Goal: Information Seeking & Learning: Learn about a topic

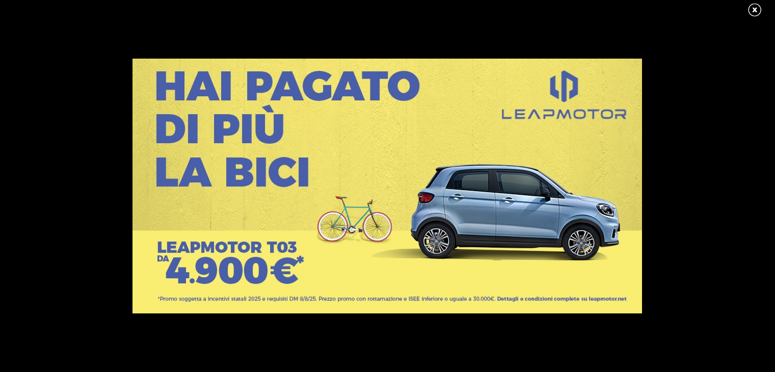
click at [751, 12] on link at bounding box center [759, 10] width 25 height 15
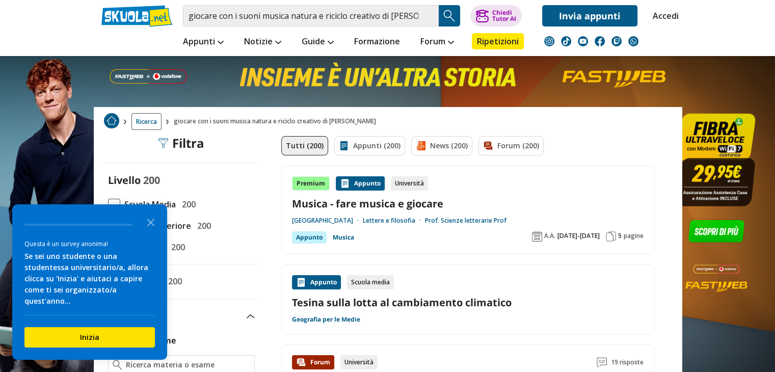
click at [192, 147] on div "Filtra 0" at bounding box center [181, 143] width 46 height 14
click at [149, 232] on icon "Close the survey" at bounding box center [151, 222] width 20 height 20
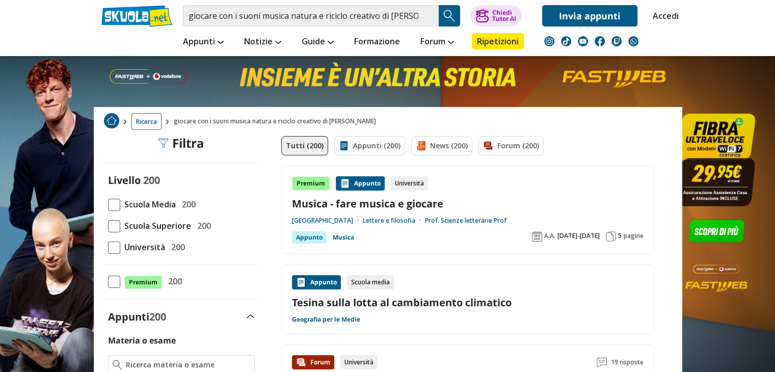
click at [116, 249] on span at bounding box center [114, 248] width 12 height 12
click at [108, 247] on input "Università 200" at bounding box center [108, 247] width 0 height 0
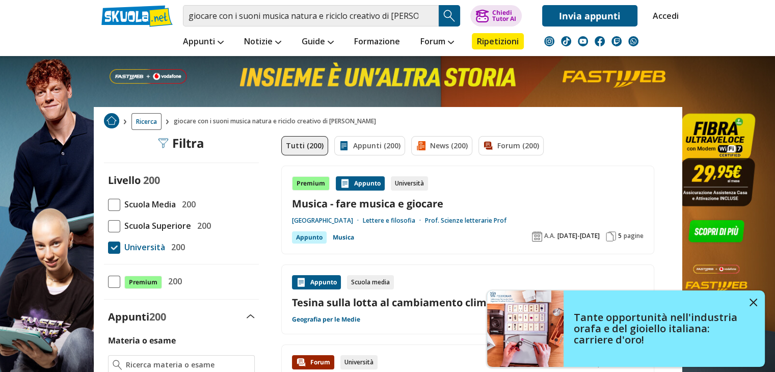
click at [308, 151] on link "Tutti (200)" at bounding box center [304, 145] width 47 height 19
